Goal: Communication & Community: Answer question/provide support

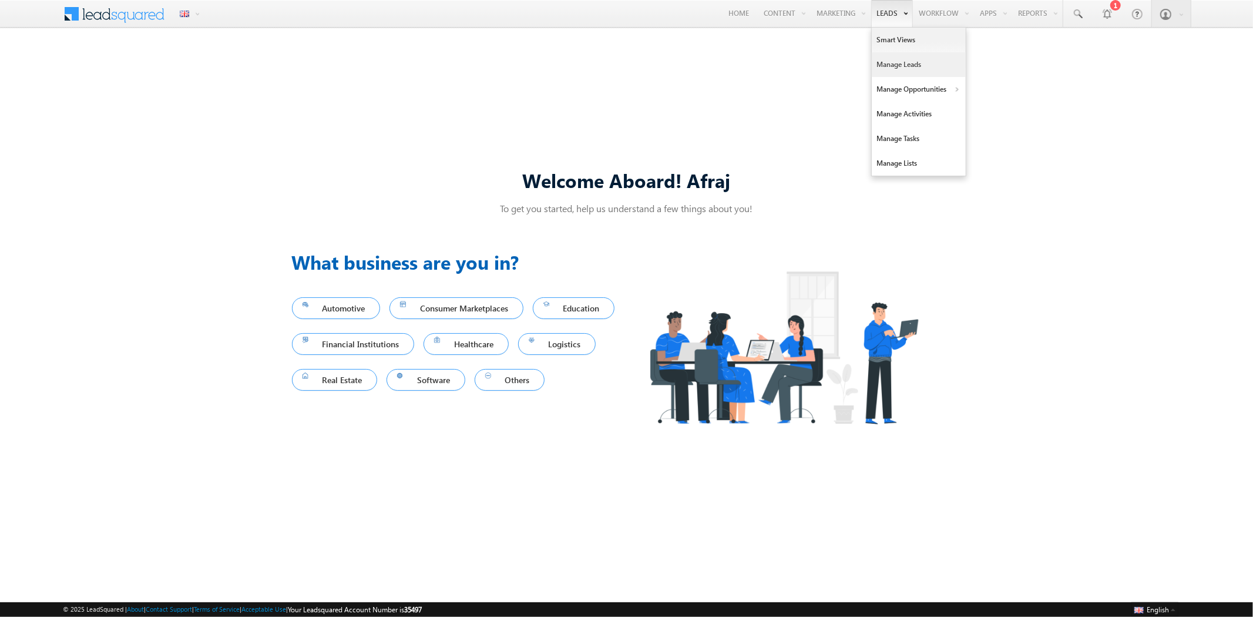
click at [900, 68] on link "Manage Leads" at bounding box center [919, 64] width 94 height 25
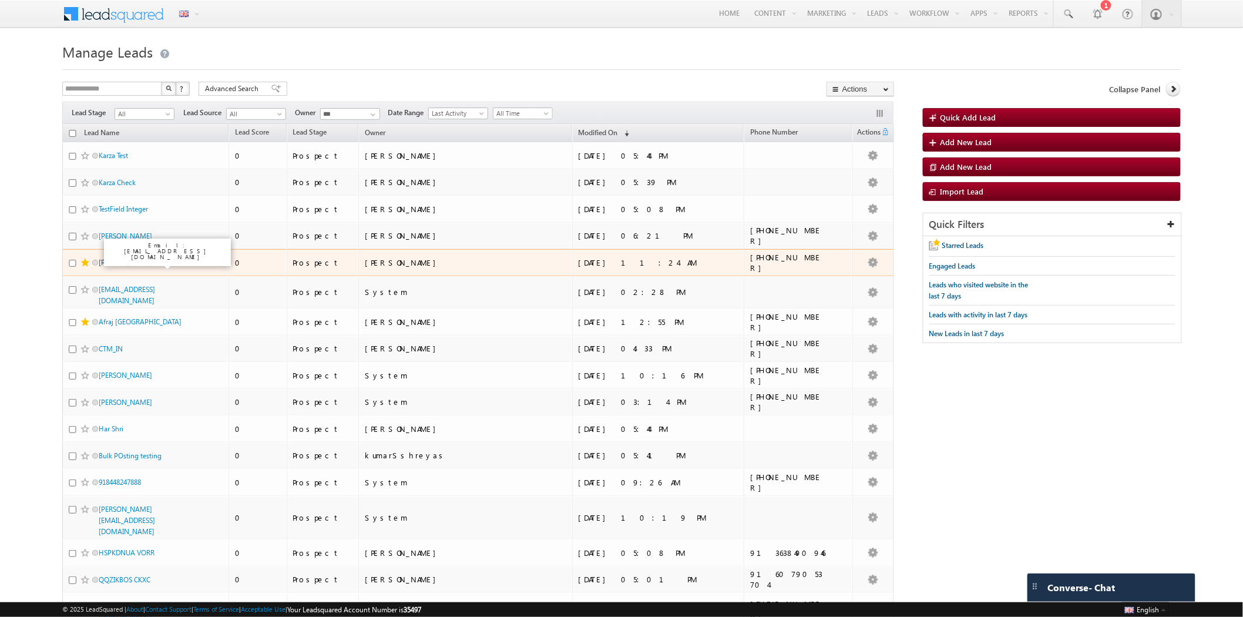
click at [144, 265] on link "[PERSON_NAME]" at bounding box center [125, 262] width 53 height 9
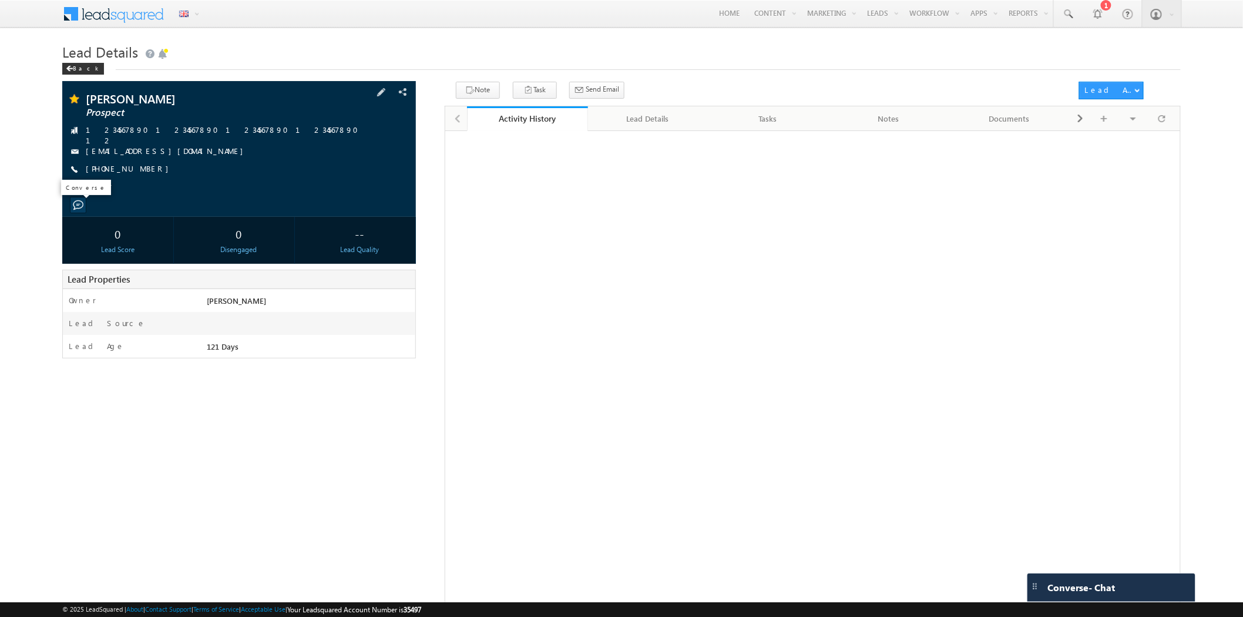
click at [80, 206] on span at bounding box center [78, 205] width 11 height 11
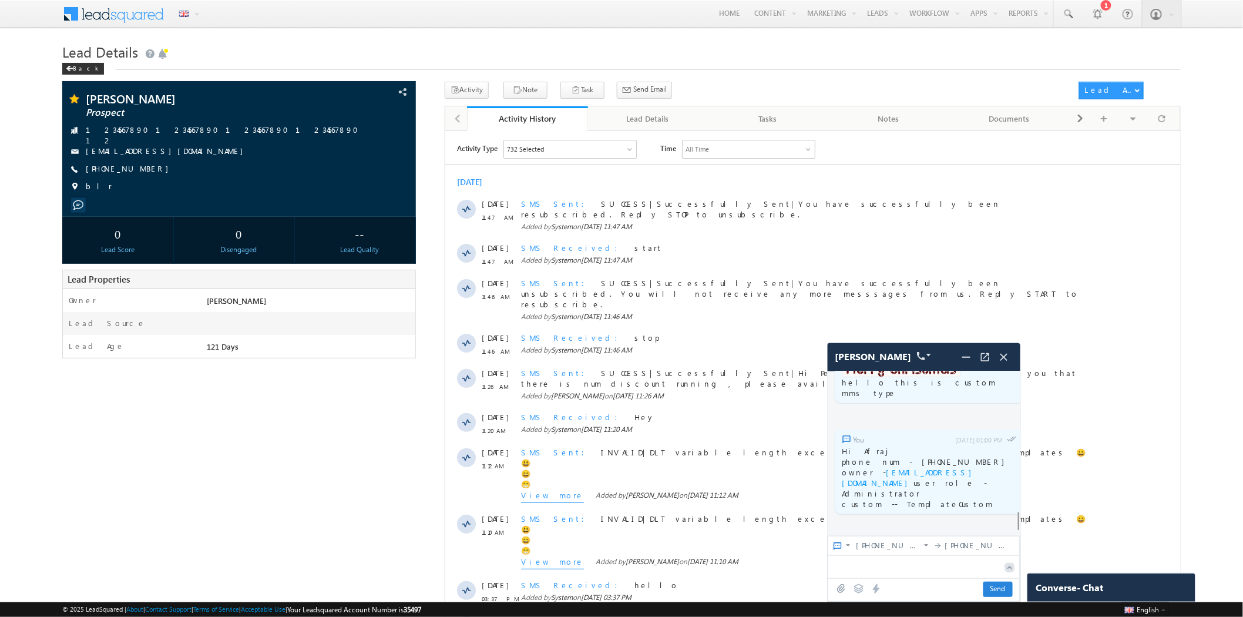
scroll to position [3919, 0]
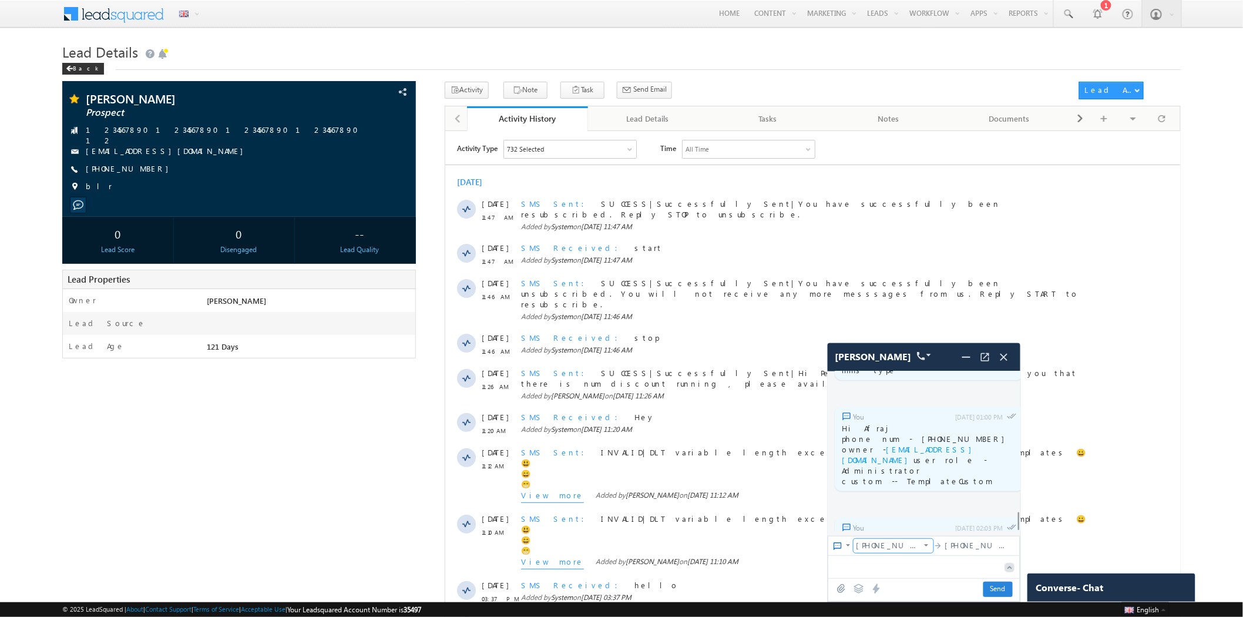
click at [900, 544] on span "+19786502609" at bounding box center [888, 545] width 65 height 11
click at [891, 476] on div "+18078088654" at bounding box center [900, 466] width 92 height 19
click at [855, 587] on icon at bounding box center [859, 588] width 10 height 9
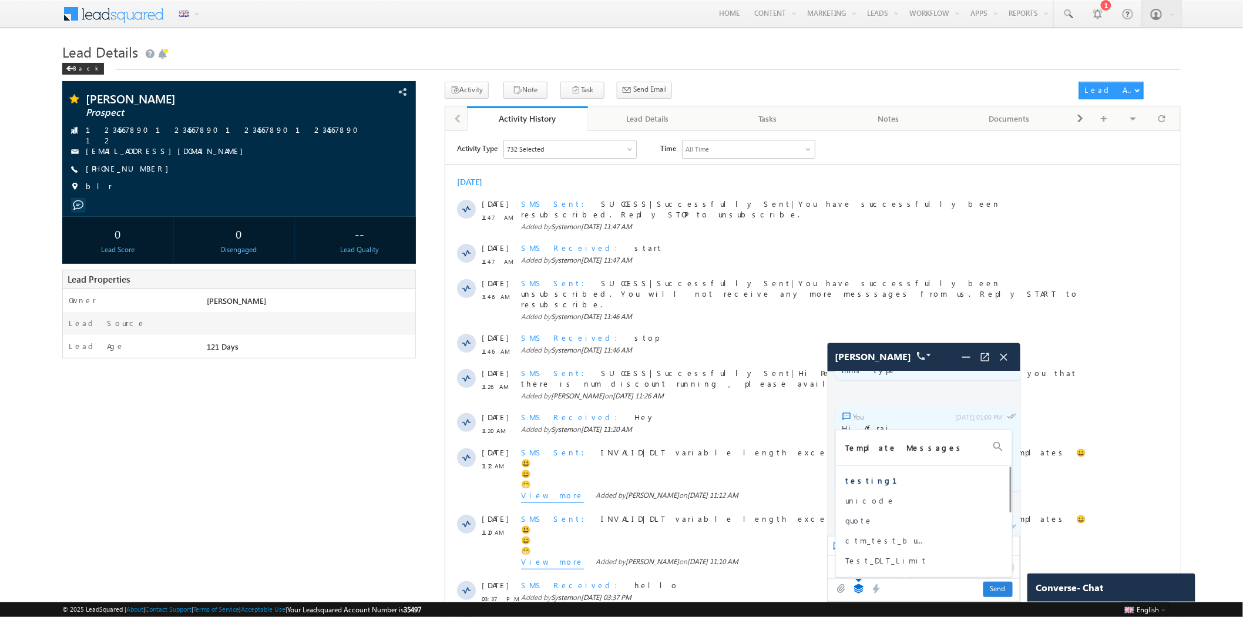
click at [861, 480] on span "testing1" at bounding box center [889, 480] width 88 height 11
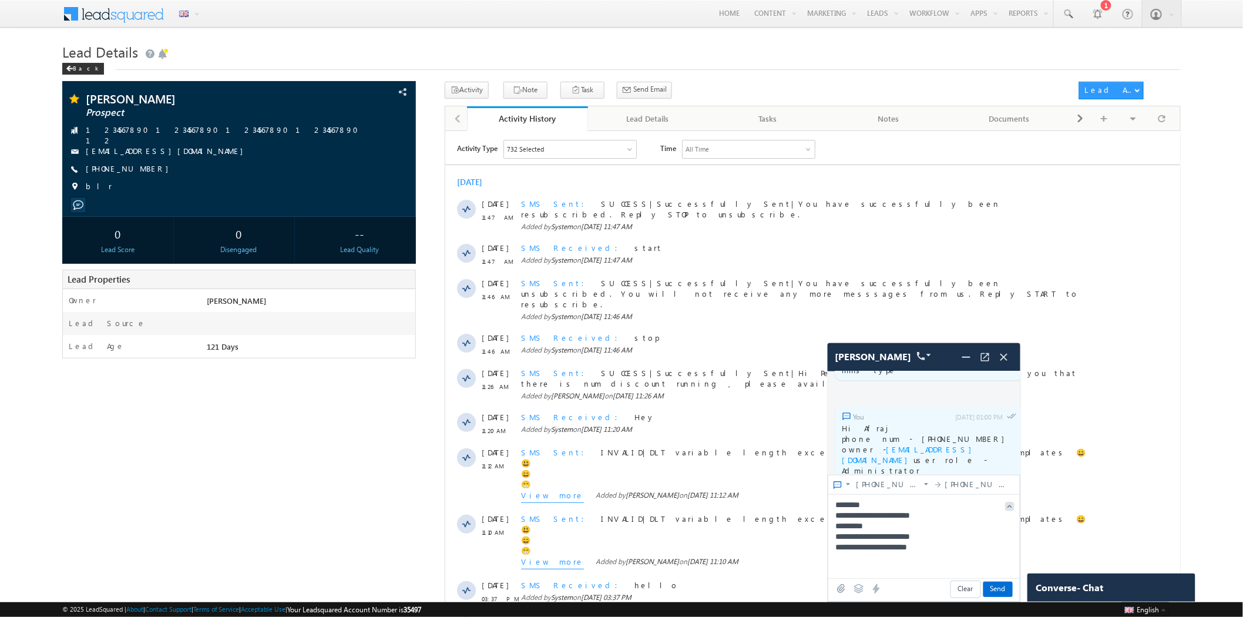
click at [858, 586] on icon at bounding box center [858, 588] width 11 height 11
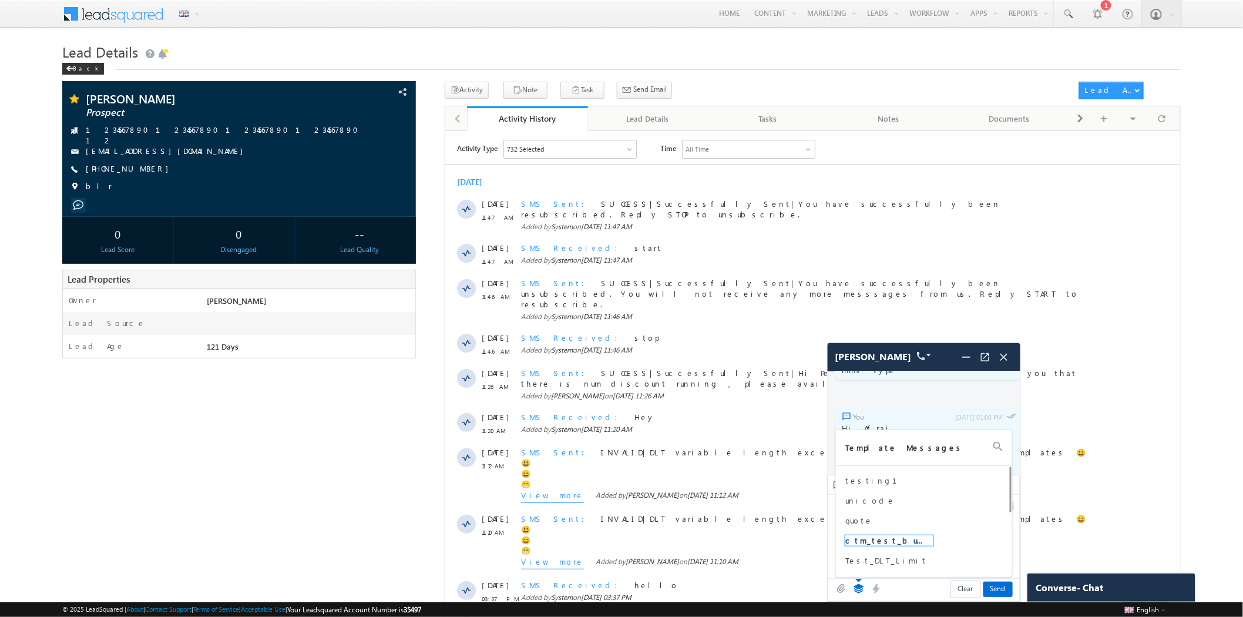
click at [875, 541] on span "ctm_test_bulk" at bounding box center [889, 540] width 88 height 11
type textarea "**********"
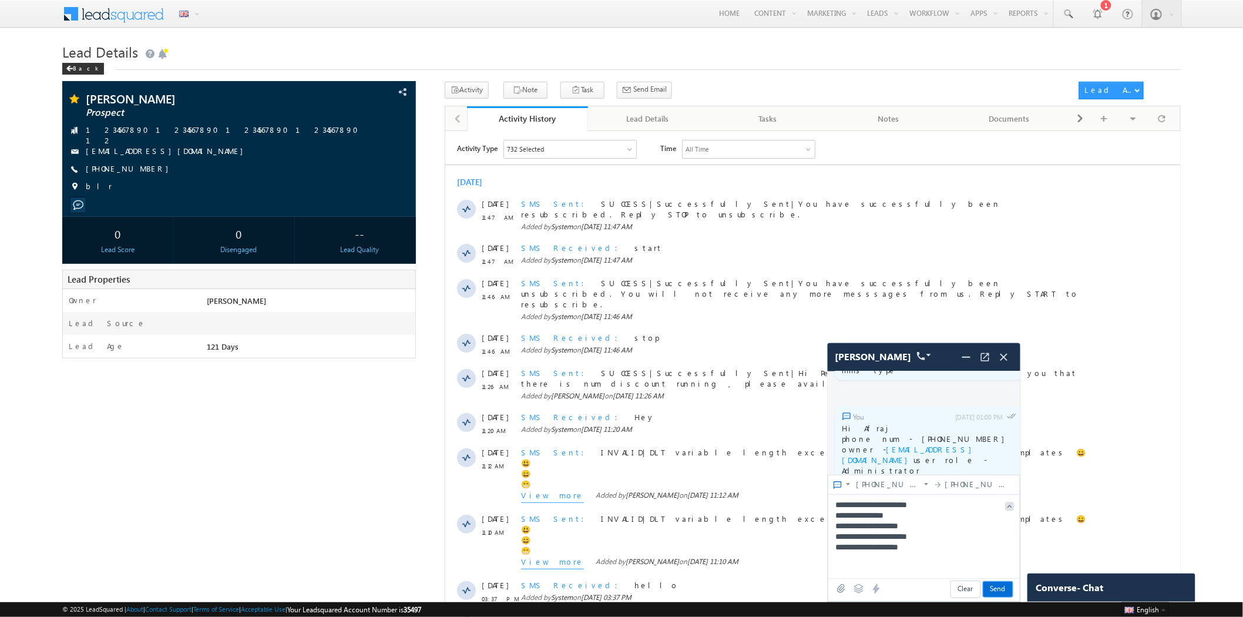
click at [1000, 586] on span "Send" at bounding box center [997, 589] width 29 height 15
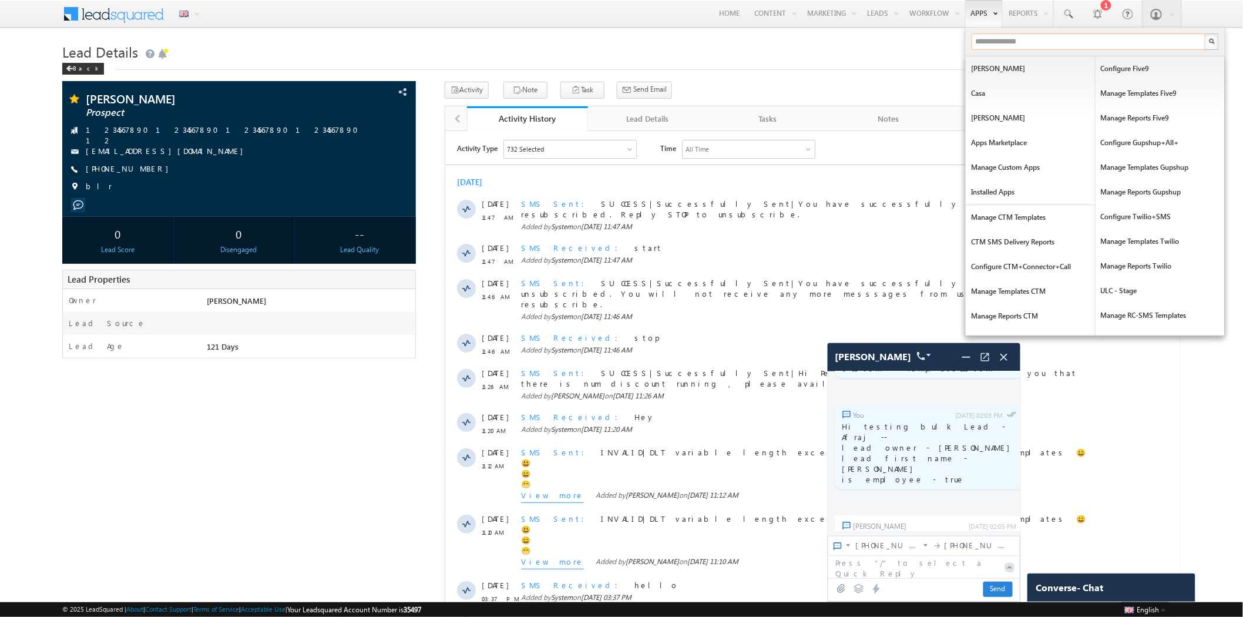
click at [1053, 40] on input "text" at bounding box center [1089, 41] width 234 height 16
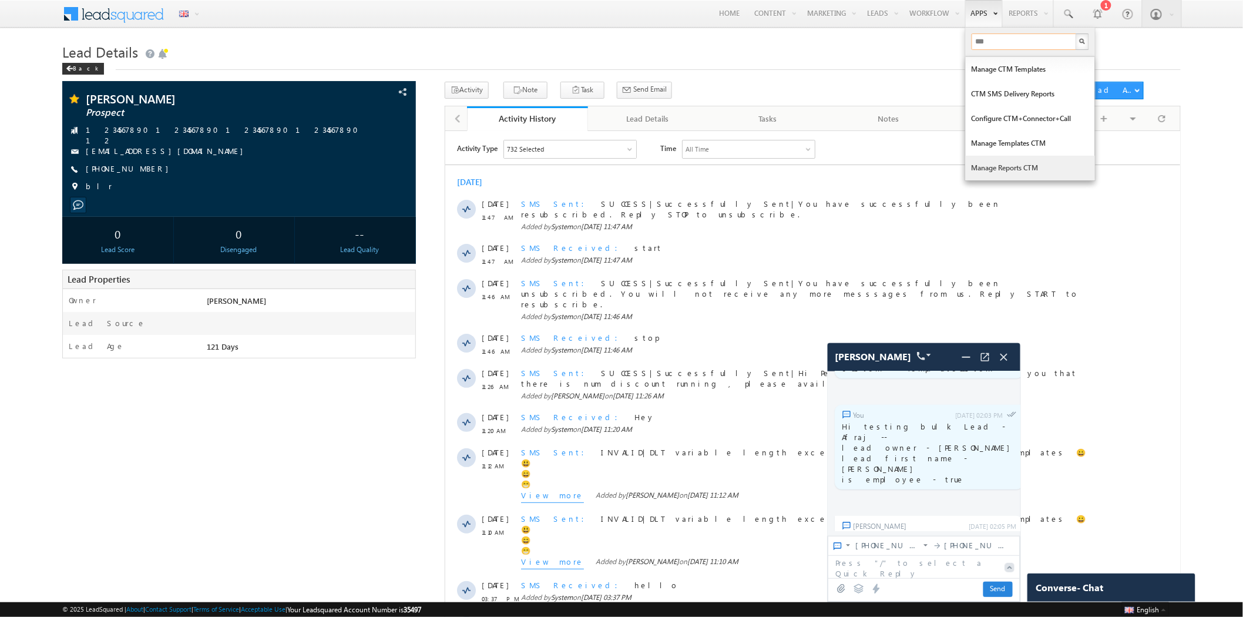
type input "***"
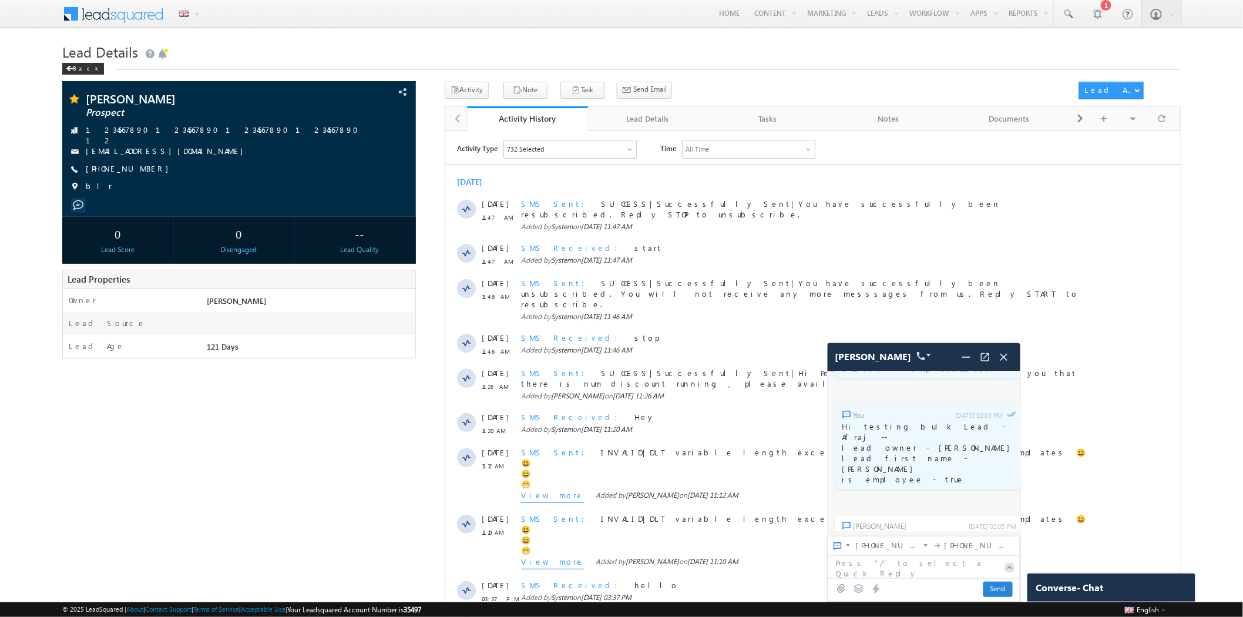
click at [855, 589] on icon at bounding box center [859, 588] width 10 height 9
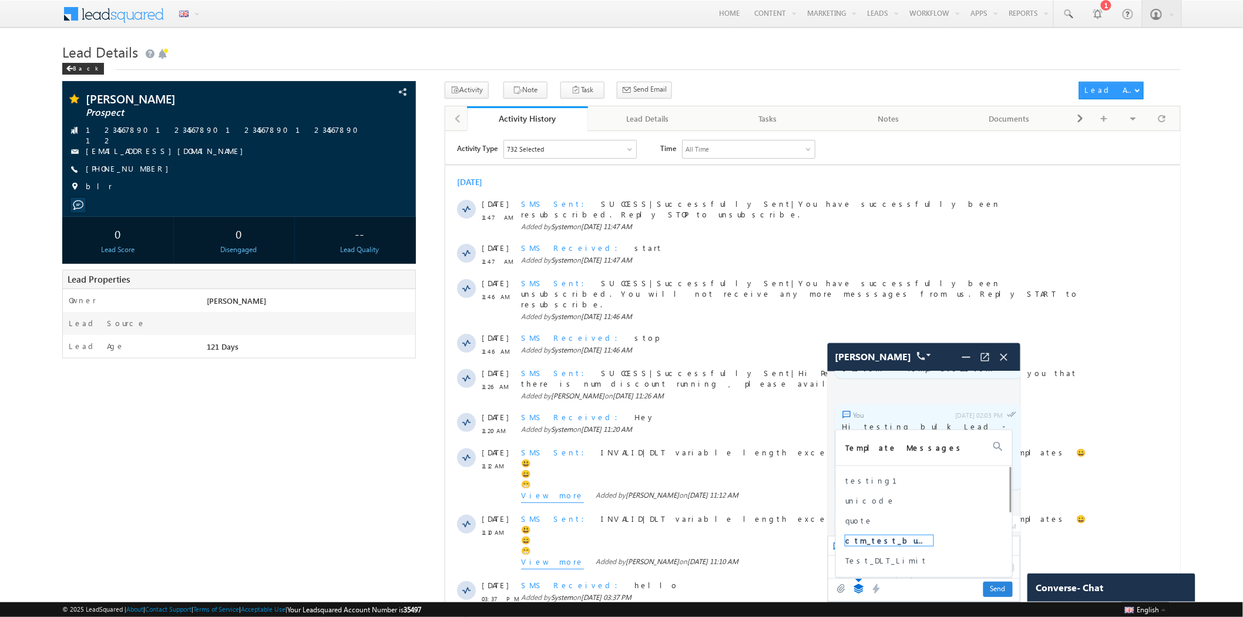
click at [882, 544] on span "ctm_test_bulk" at bounding box center [889, 540] width 88 height 11
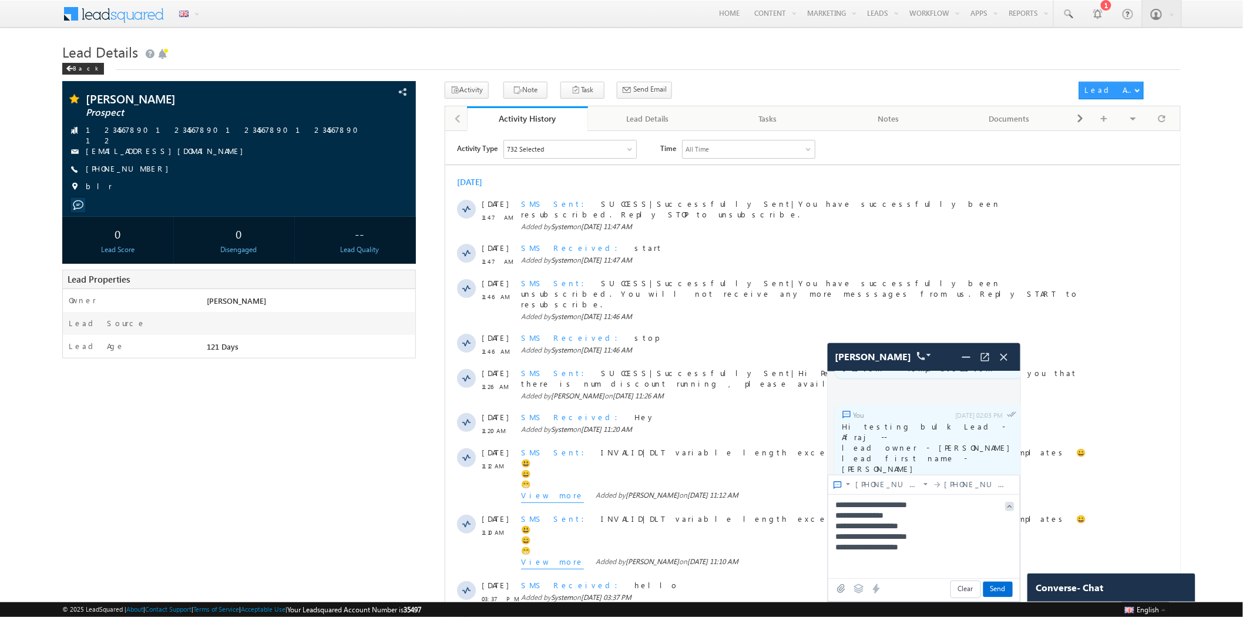
click at [859, 588] on icon at bounding box center [858, 588] width 11 height 11
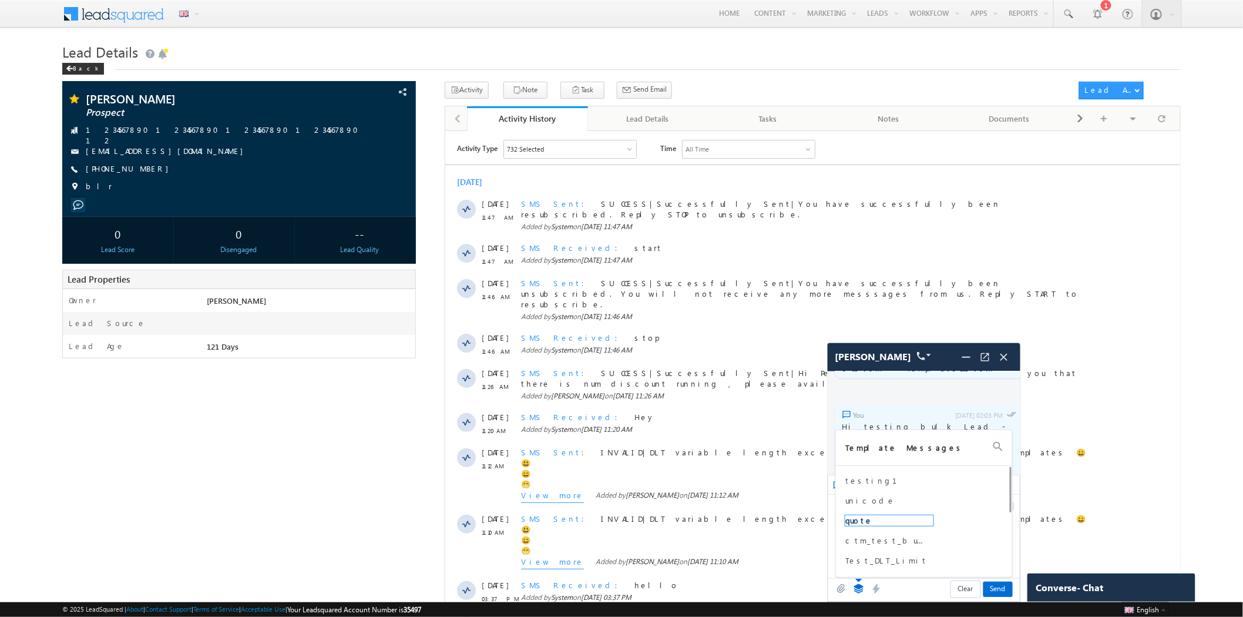
click at [859, 522] on span "quote" at bounding box center [889, 520] width 88 height 11
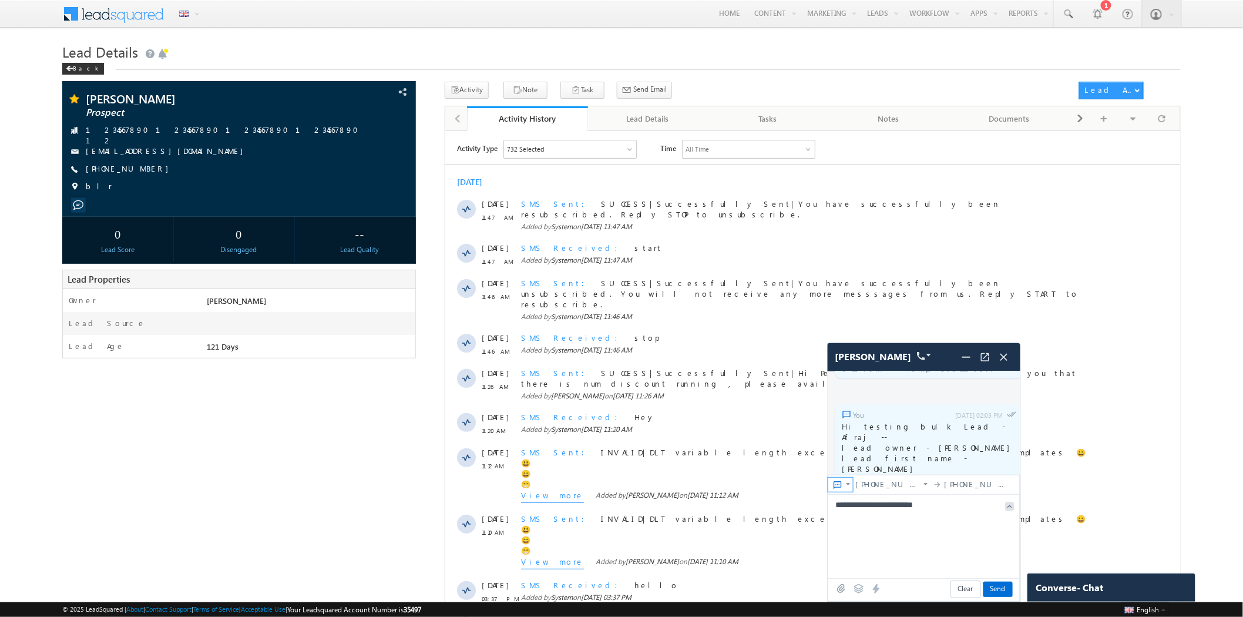
click at [837, 485] on img at bounding box center [837, 484] width 9 height 9
click at [866, 537] on span "CTM Connector" at bounding box center [887, 534] width 80 height 11
click at [859, 589] on icon at bounding box center [858, 588] width 11 height 11
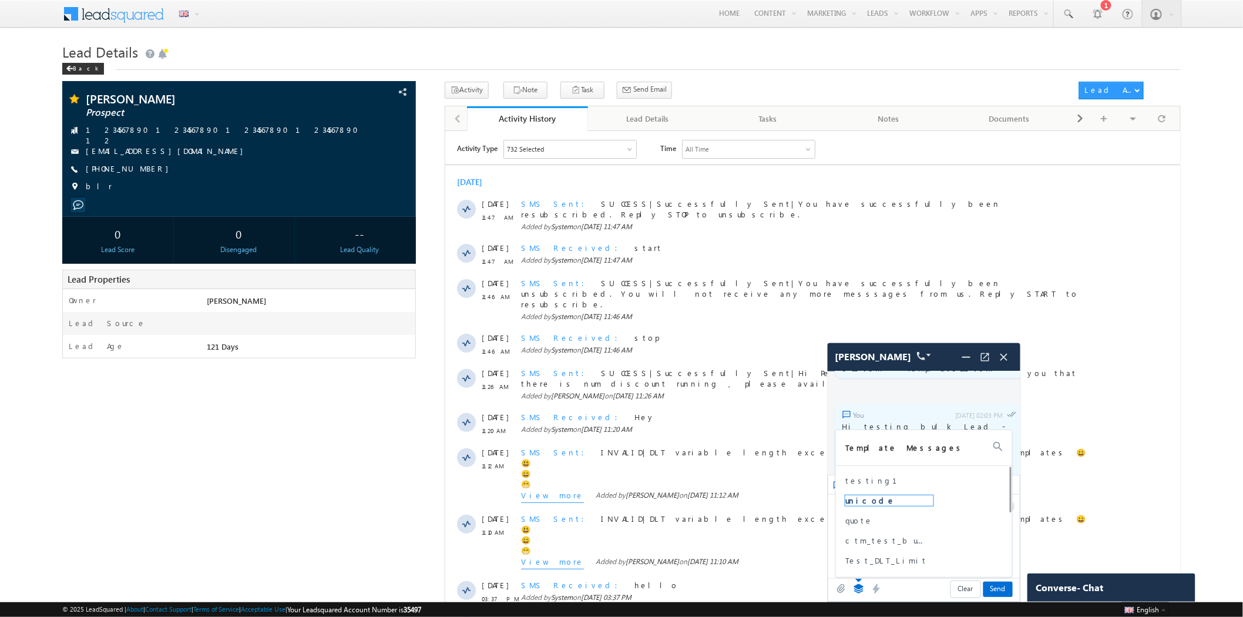
click at [866, 503] on span "unicode" at bounding box center [889, 500] width 88 height 11
type textarea "**********"
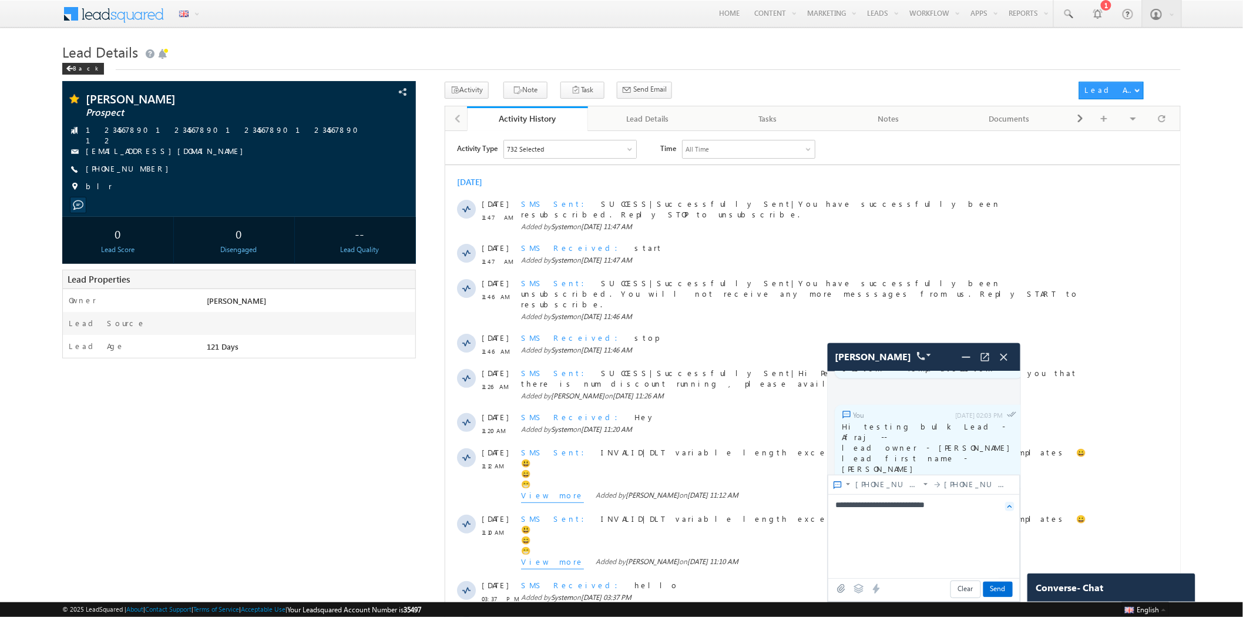
click at [1010, 506] on rect at bounding box center [1009, 506] width 9 height 9
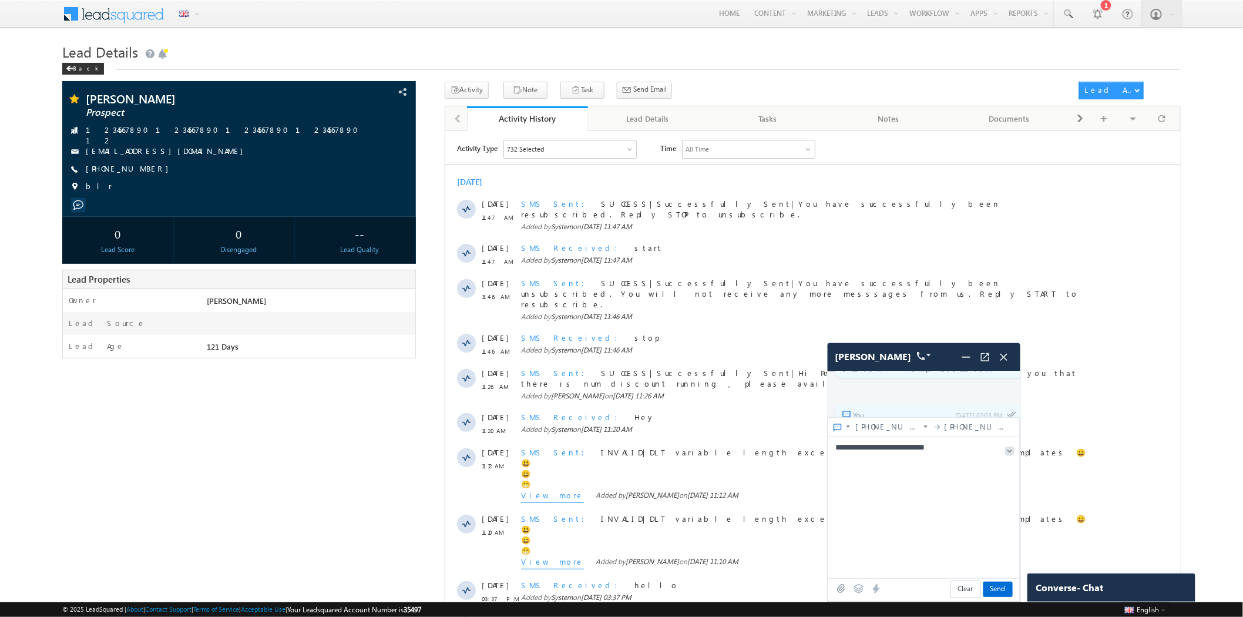
click at [1007, 443] on div at bounding box center [1009, 507] width 21 height 141
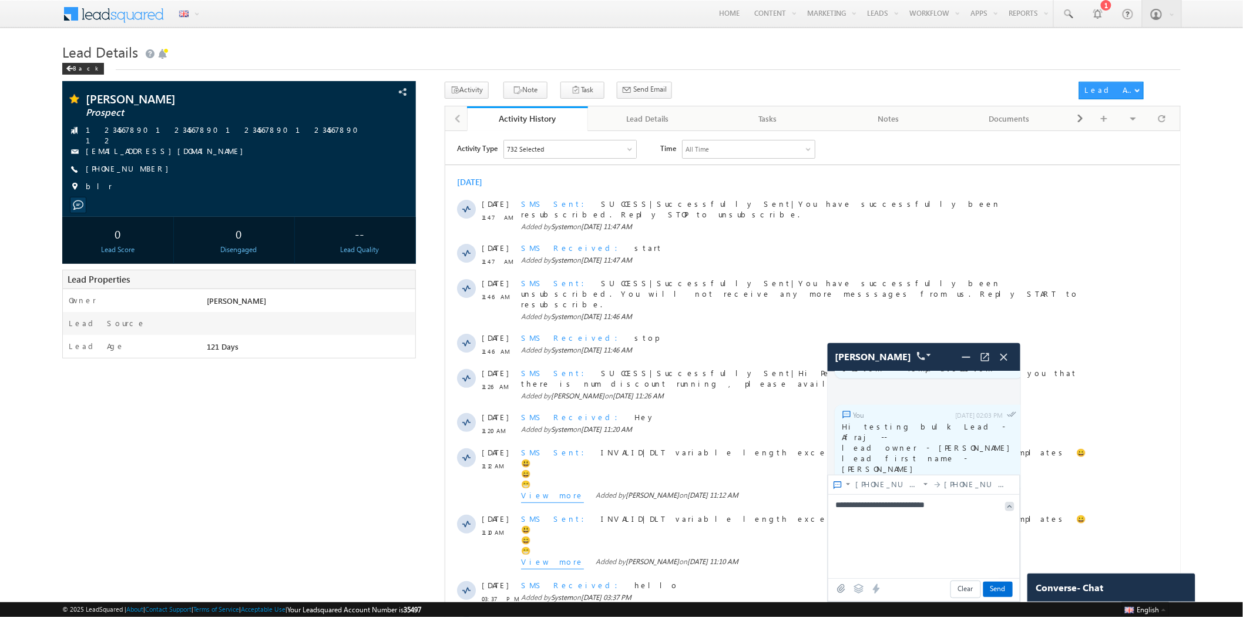
click at [1004, 364] on span at bounding box center [1003, 357] width 19 height 19
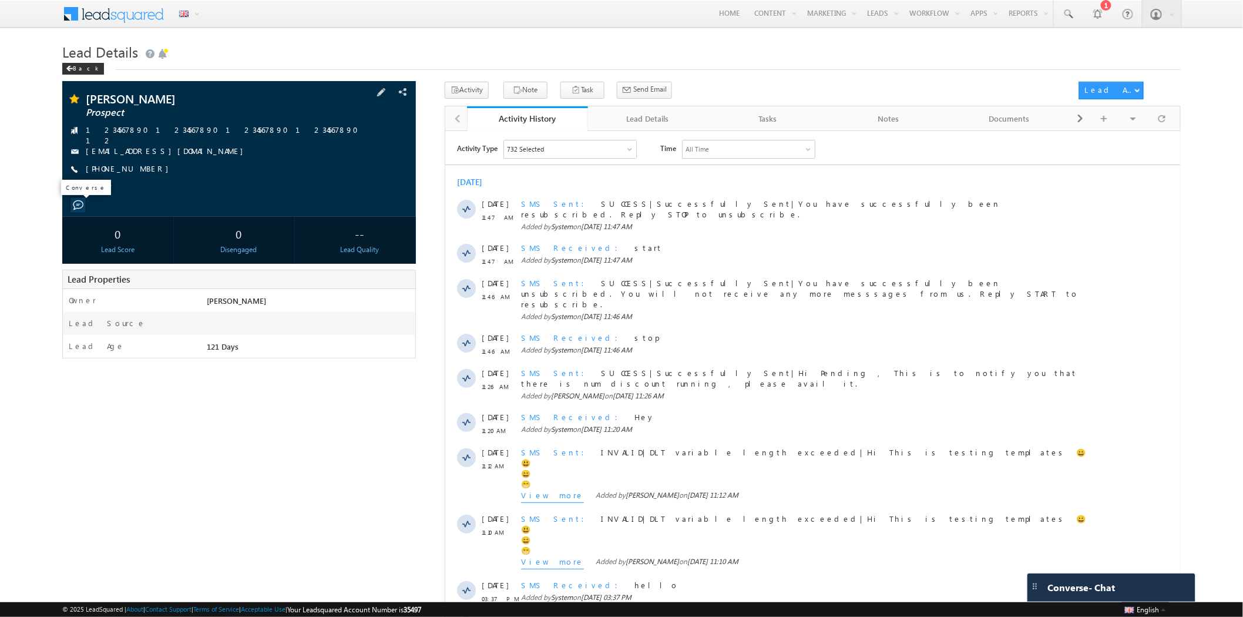
click at [77, 200] on span at bounding box center [78, 205] width 11 height 11
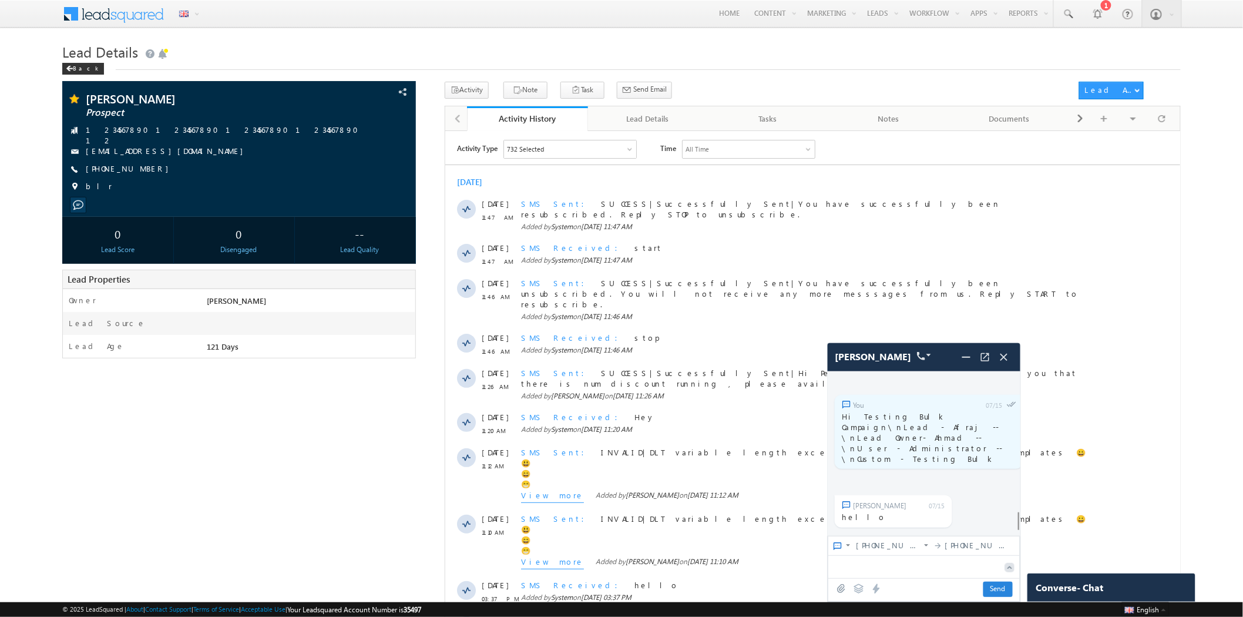
scroll to position [3940, 0]
click at [856, 586] on icon at bounding box center [859, 588] width 10 height 9
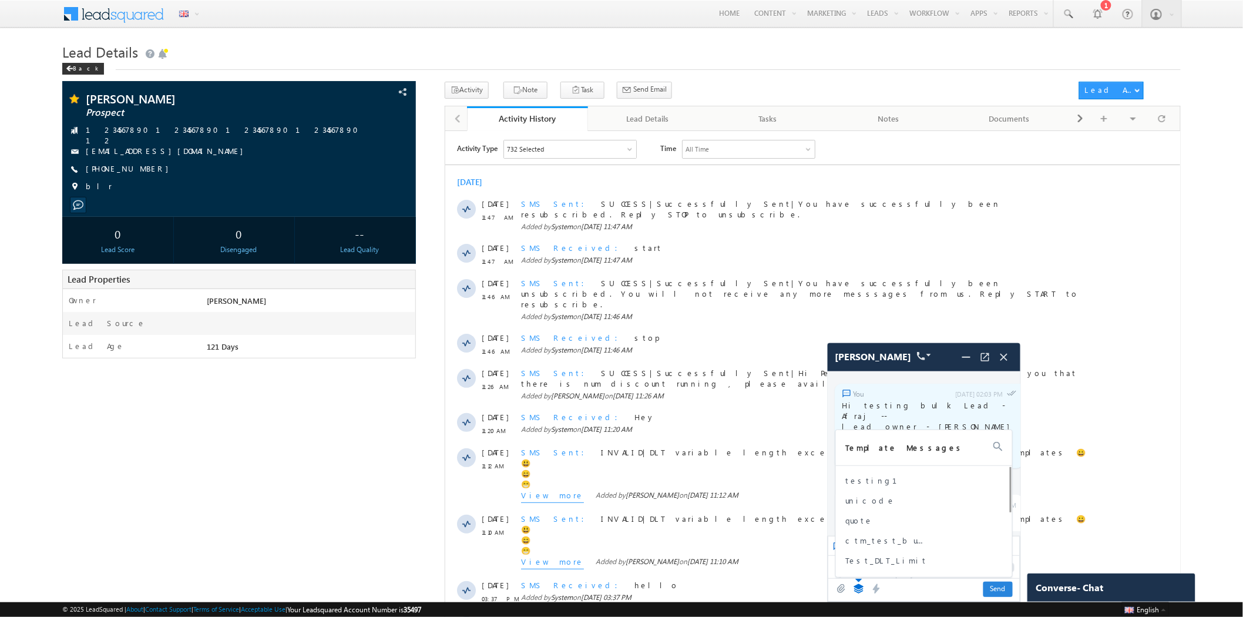
click at [865, 506] on div "testing1 unicode quote ctm_test_bulk Test_DLT_Limit Testing_template lead type …" at bounding box center [929, 518] width 186 height 105
click at [864, 502] on span "unicode" at bounding box center [889, 500] width 88 height 11
type textarea "**********"
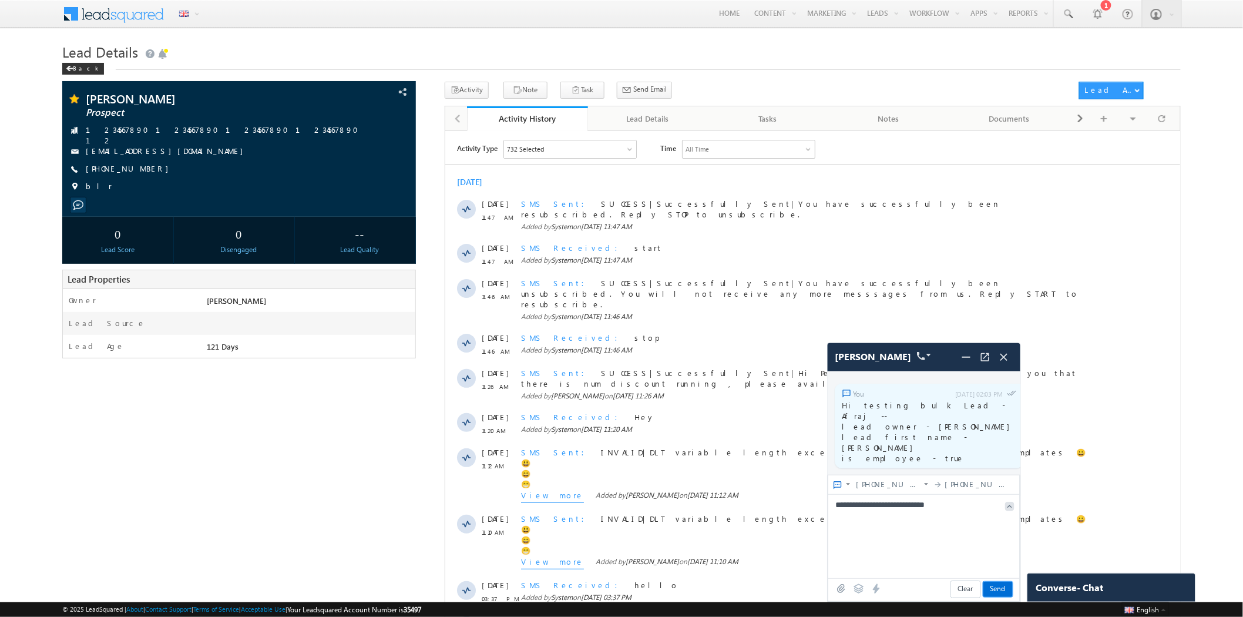
click at [1000, 592] on span "Send" at bounding box center [997, 589] width 29 height 15
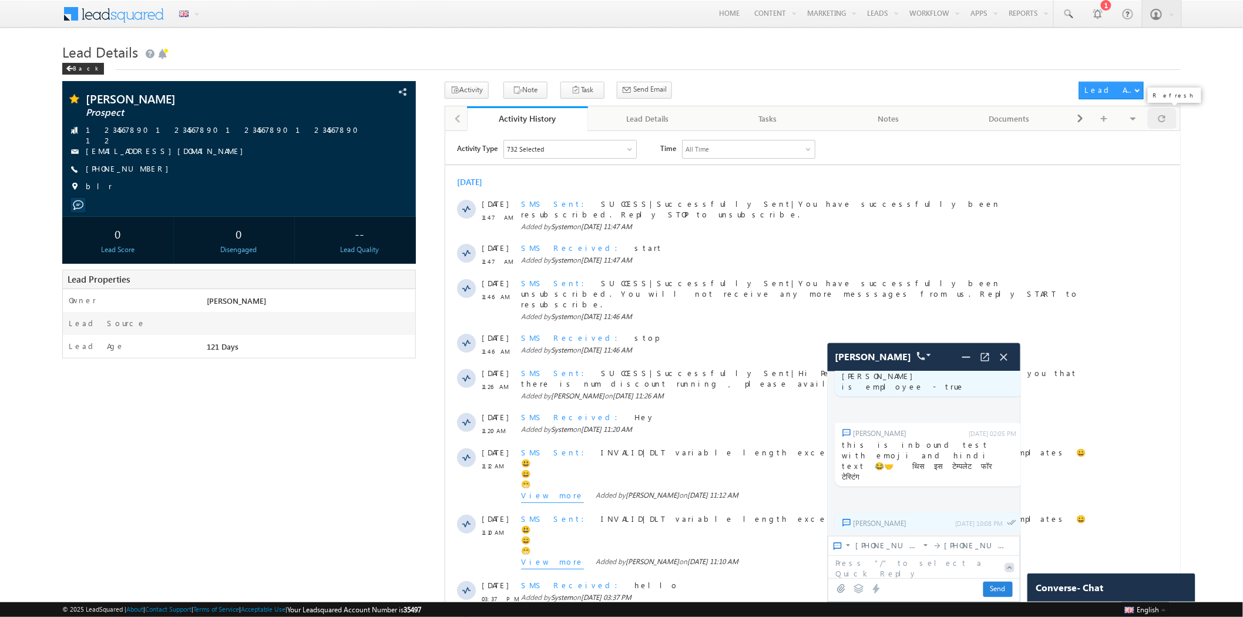
click at [1158, 117] on div at bounding box center [1162, 118] width 29 height 21
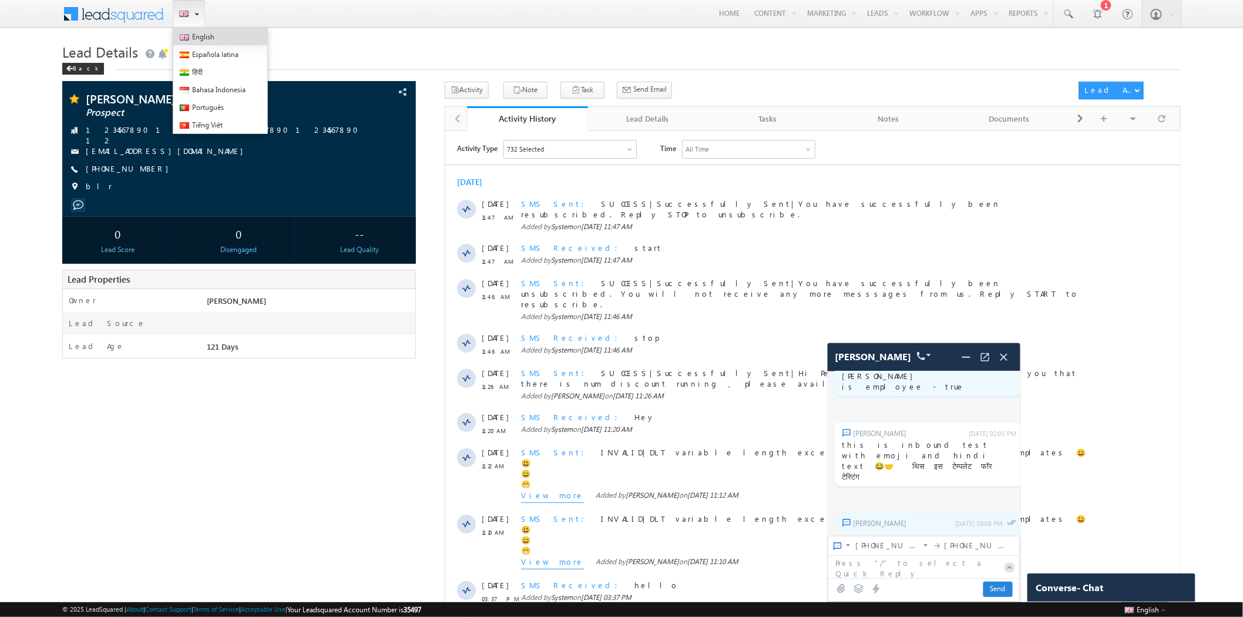
scroll to position [0, 0]
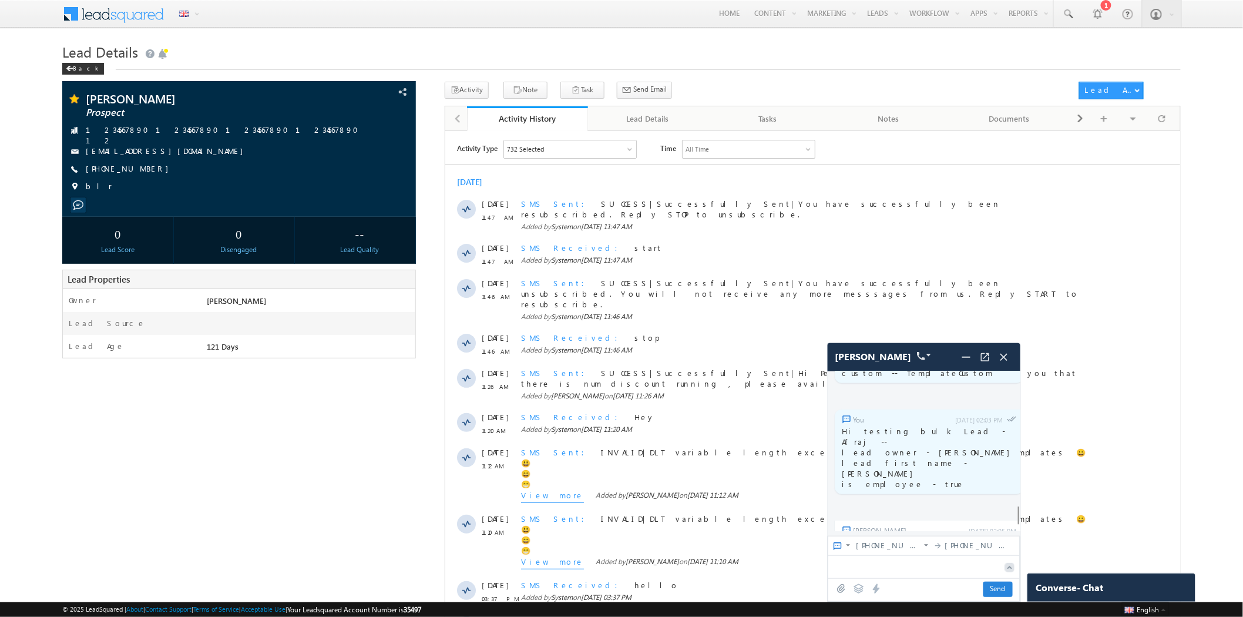
scroll to position [4086, 0]
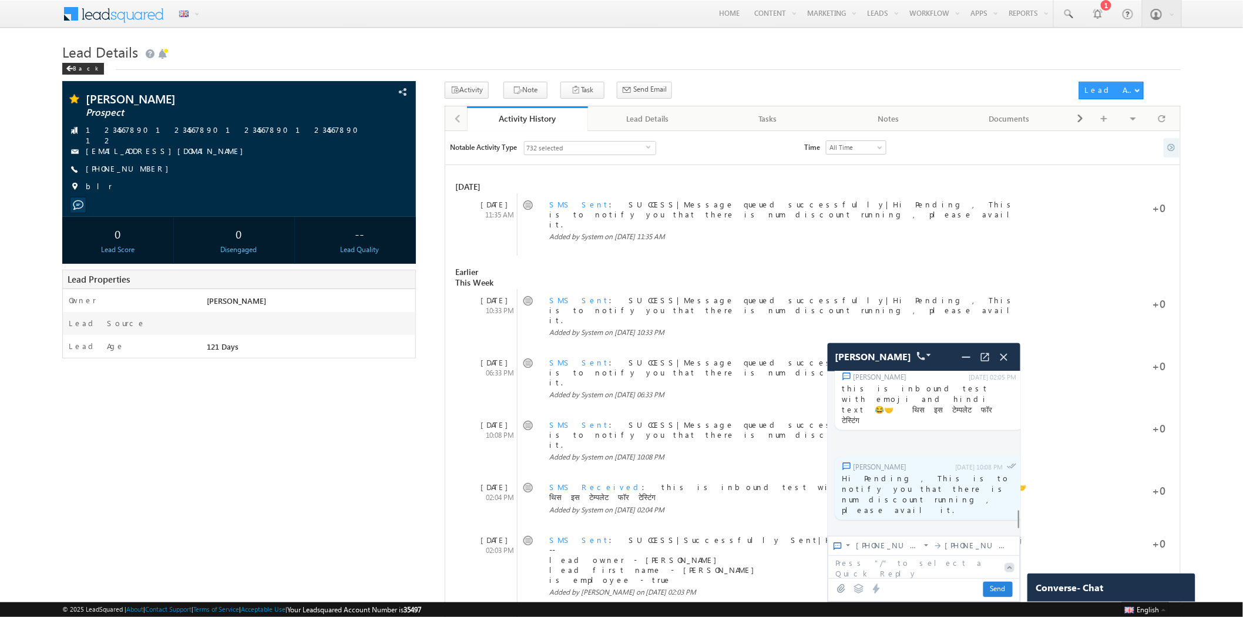
scroll to position [4151, 0]
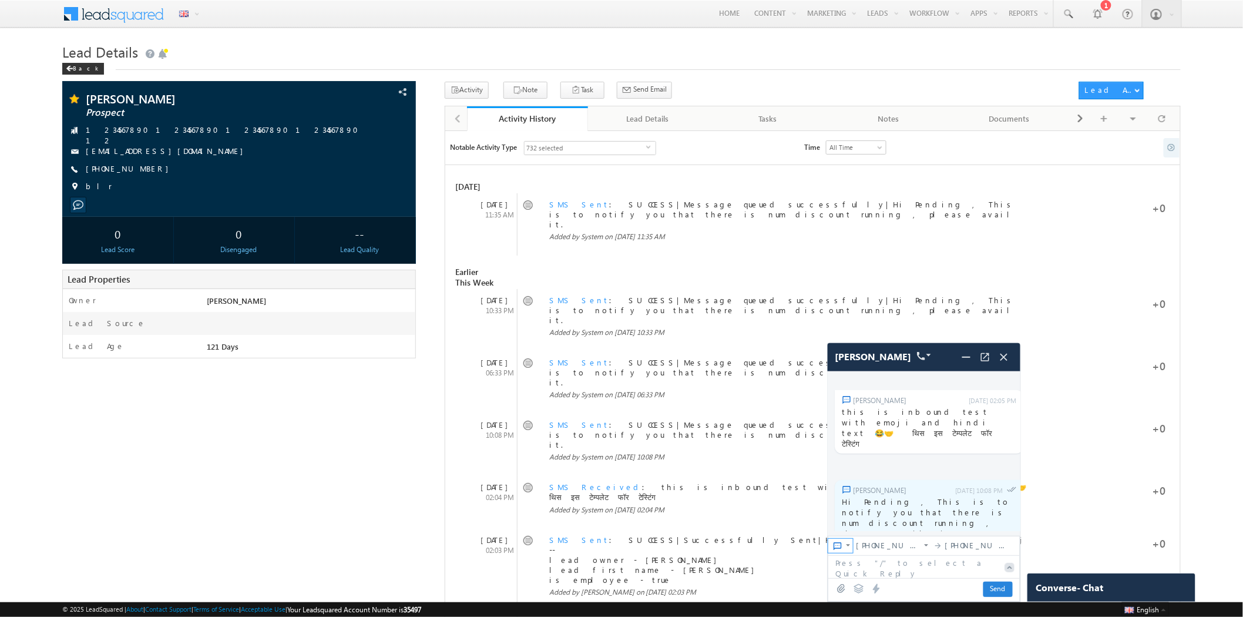
click at [837, 542] on img at bounding box center [837, 545] width 9 height 9
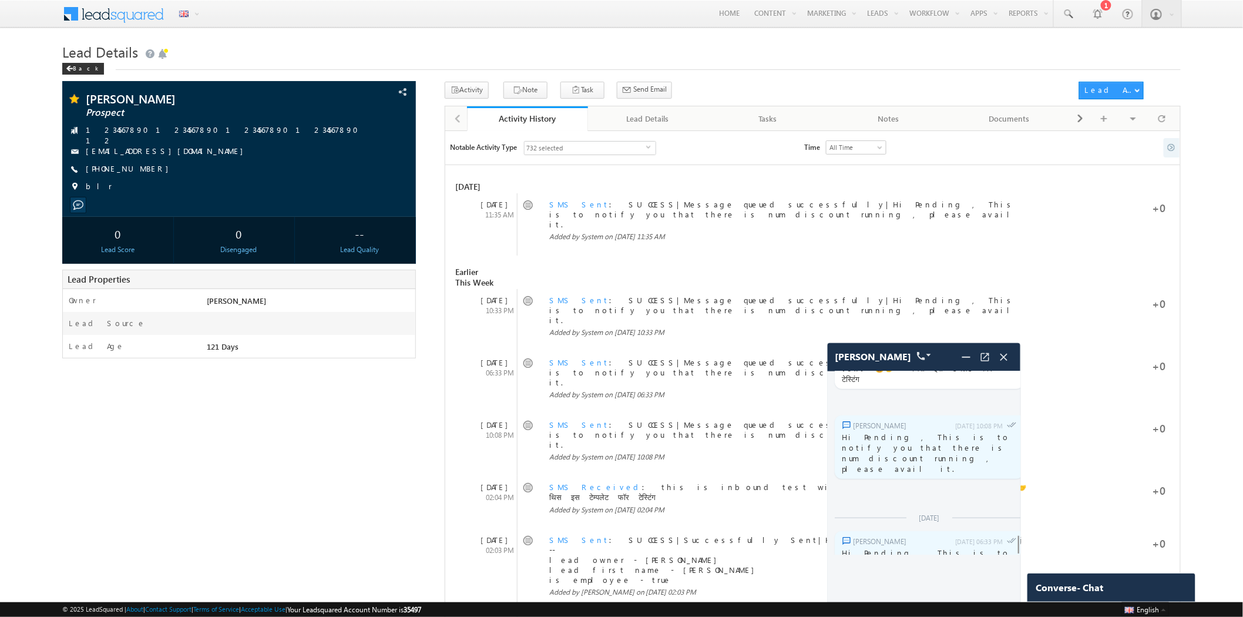
scroll to position [4193, 0]
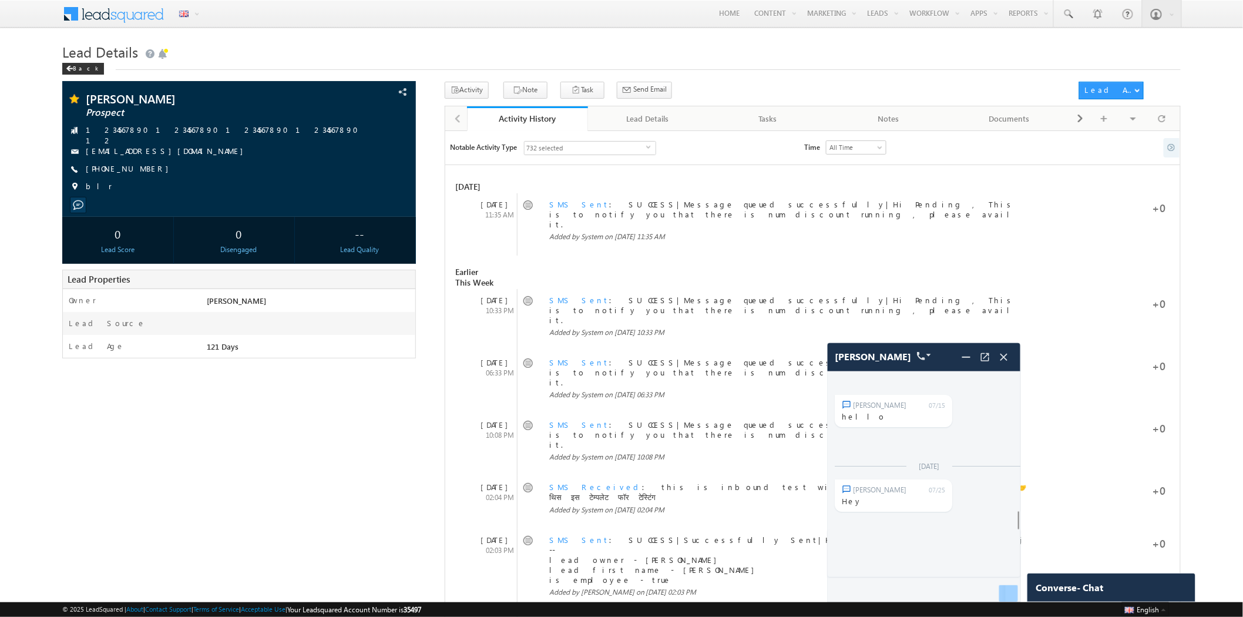
scroll to position [4216, 0]
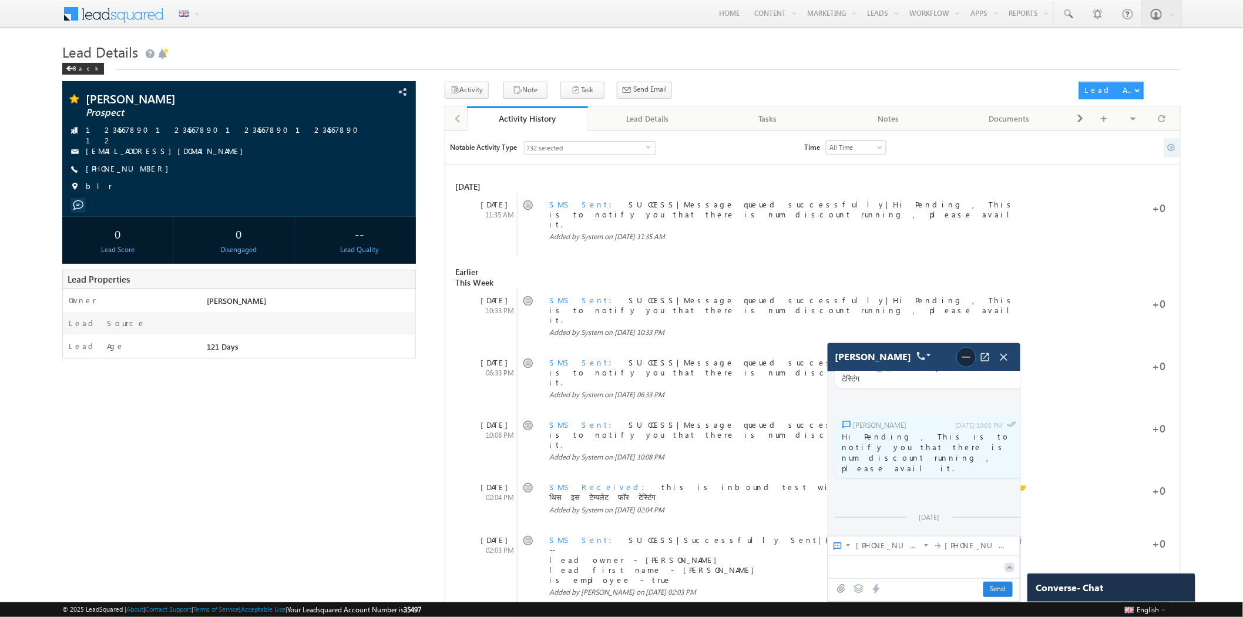
click at [971, 359] on img at bounding box center [966, 357] width 14 height 14
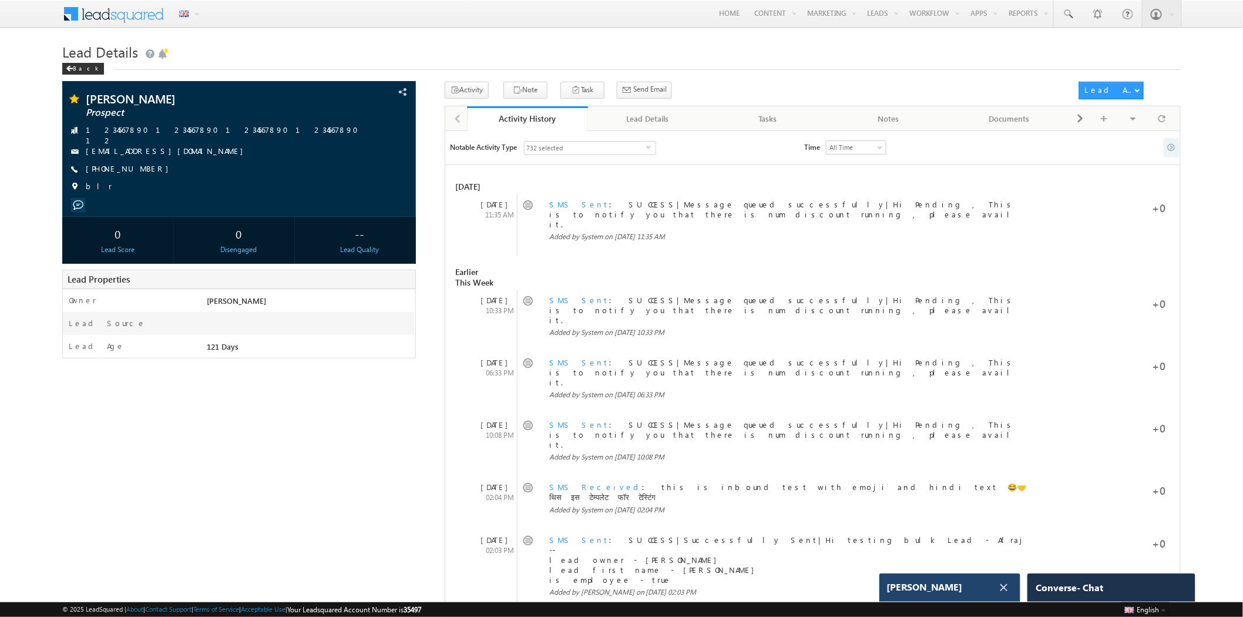
scroll to position [4442, 0]
click at [79, 200] on span at bounding box center [78, 205] width 11 height 11
click at [911, 587] on span "[PERSON_NAME]" at bounding box center [924, 587] width 76 height 11
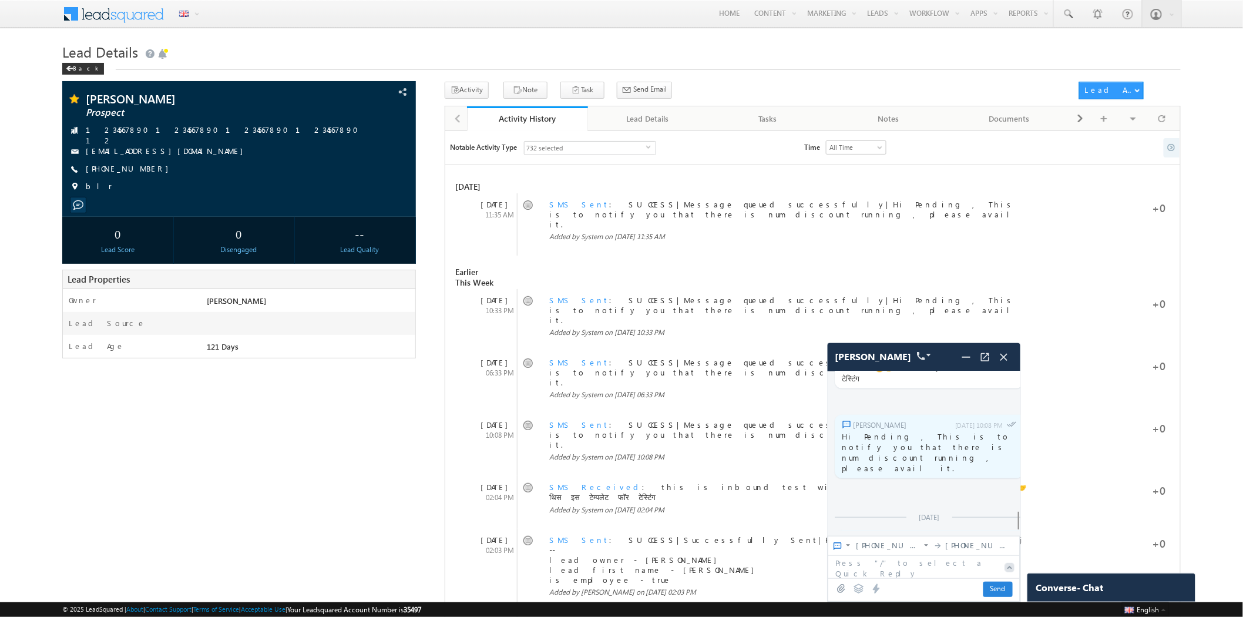
scroll to position [4151, 0]
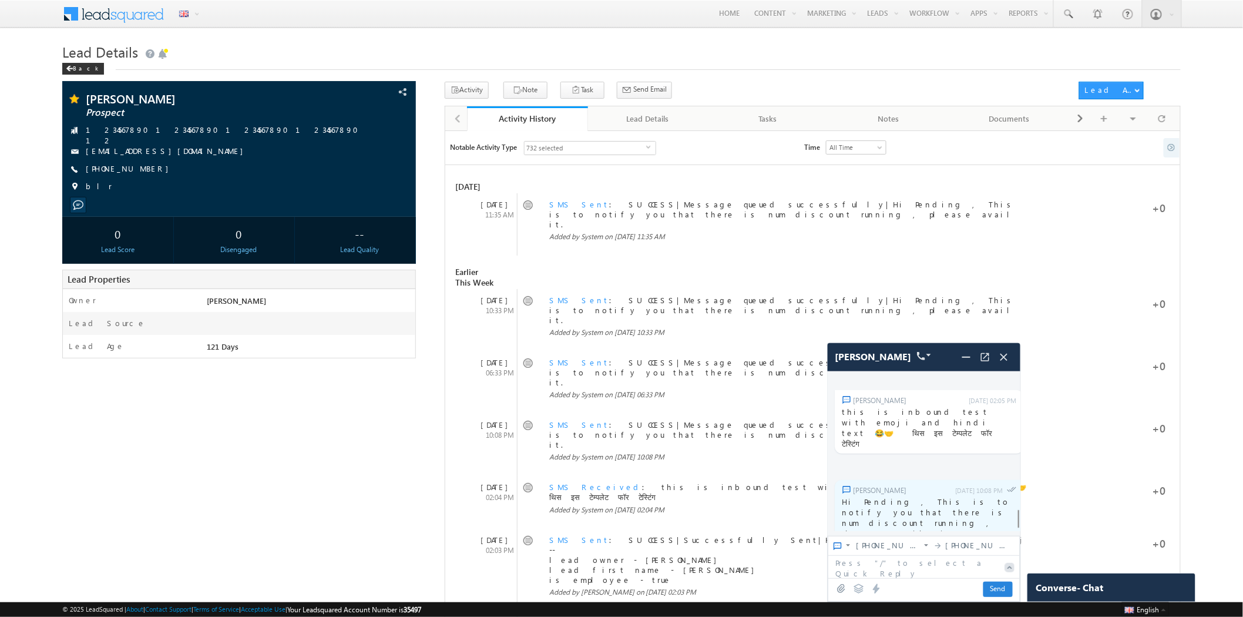
click at [896, 572] on textarea at bounding box center [913, 566] width 171 height 21
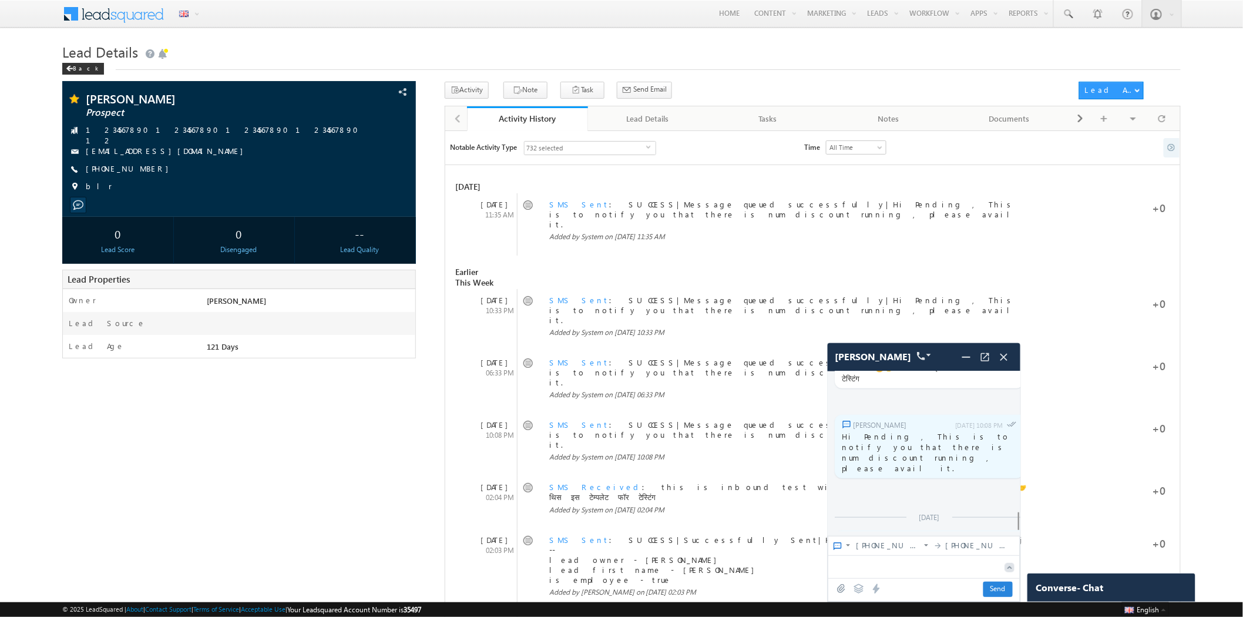
type textarea "*"
type textarea "*****"
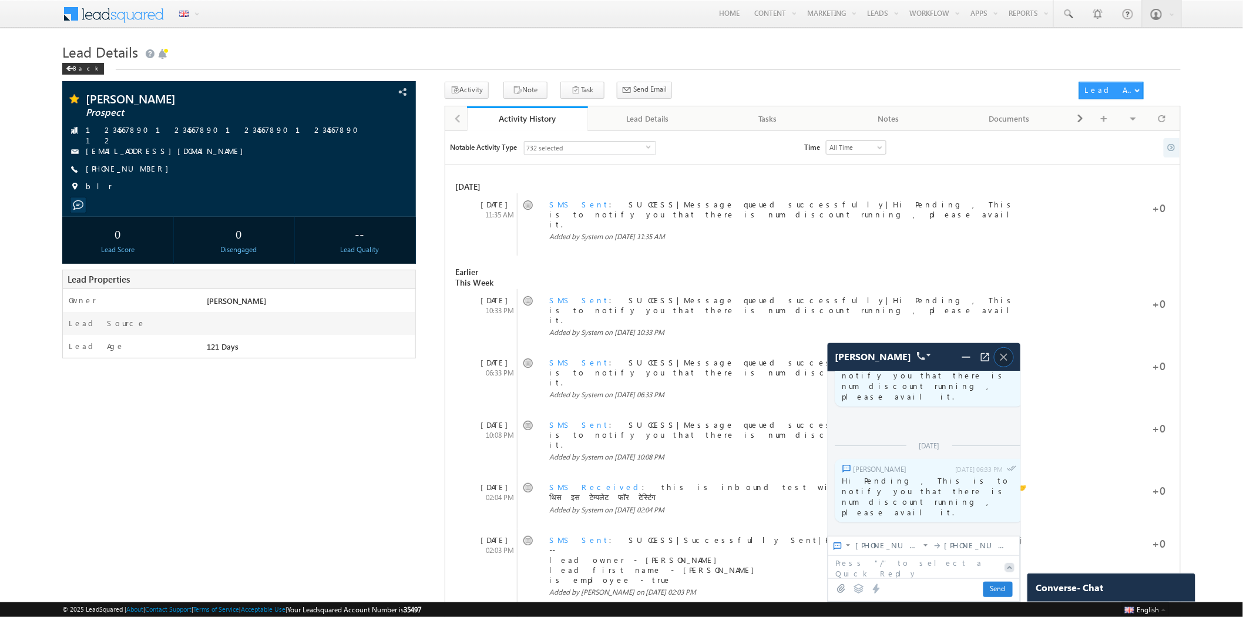
click at [999, 353] on img at bounding box center [1003, 357] width 13 height 13
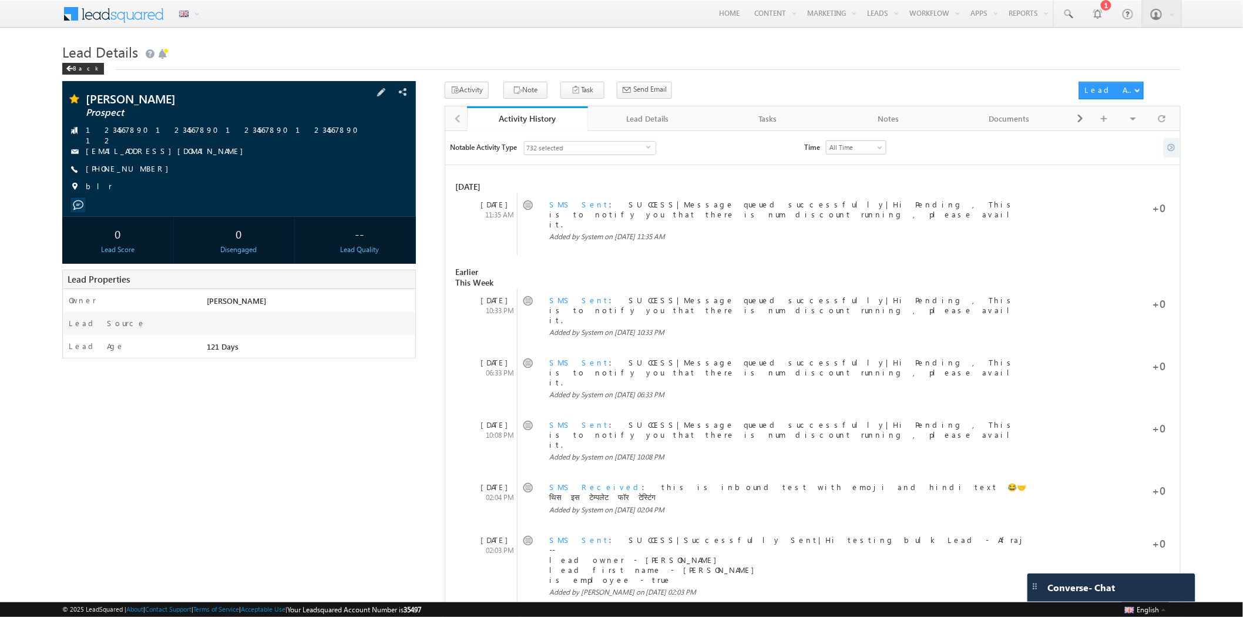
click at [76, 202] on span at bounding box center [78, 205] width 11 height 11
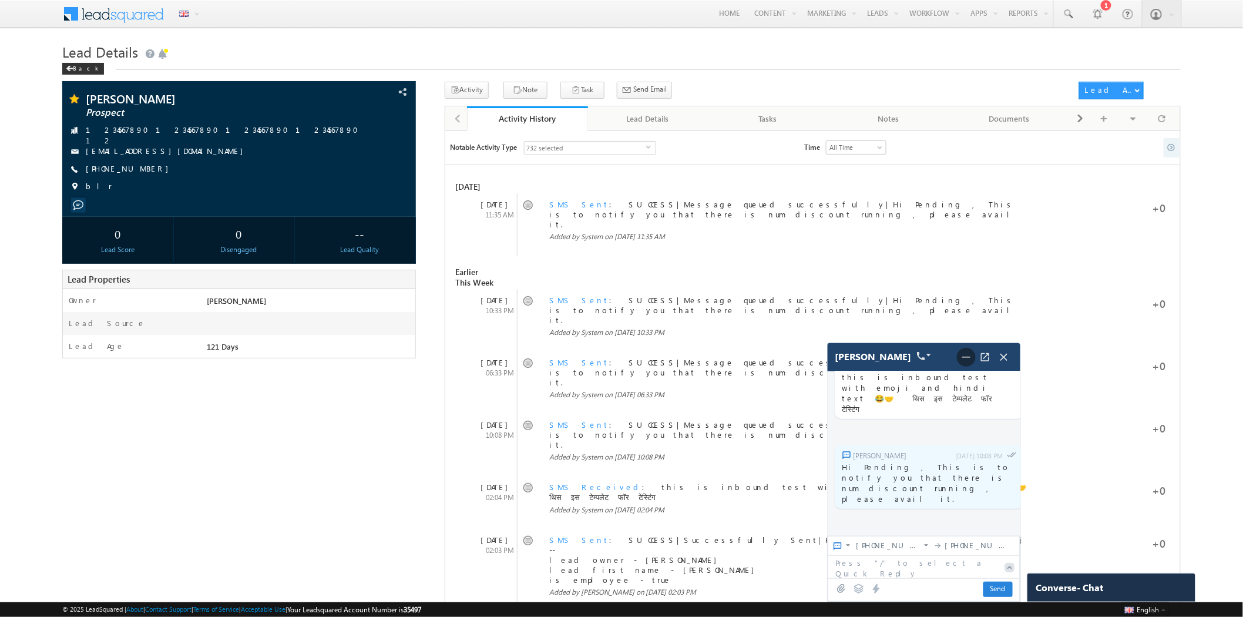
scroll to position [3908, 0]
